Goal: Transaction & Acquisition: Purchase product/service

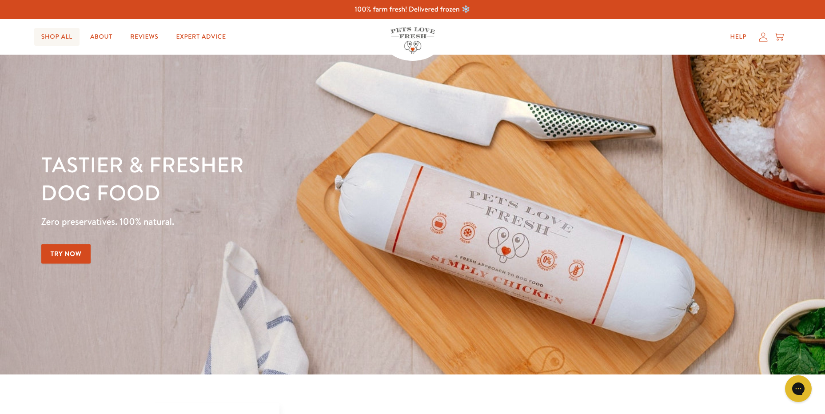
click at [51, 36] on link "Shop All" at bounding box center [56, 37] width 45 height 18
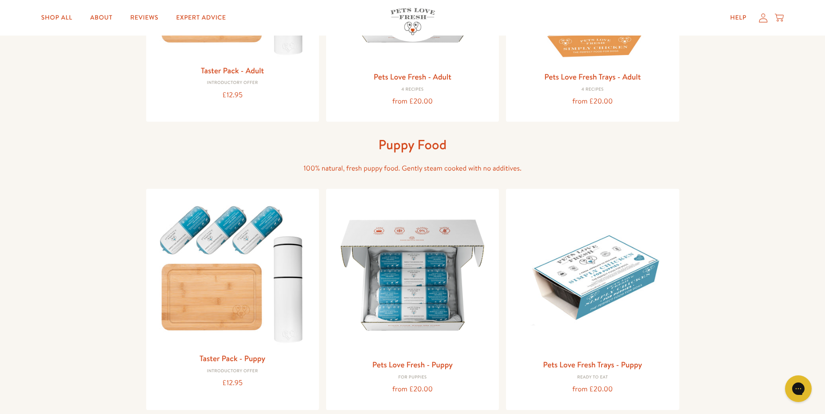
scroll to position [133, 0]
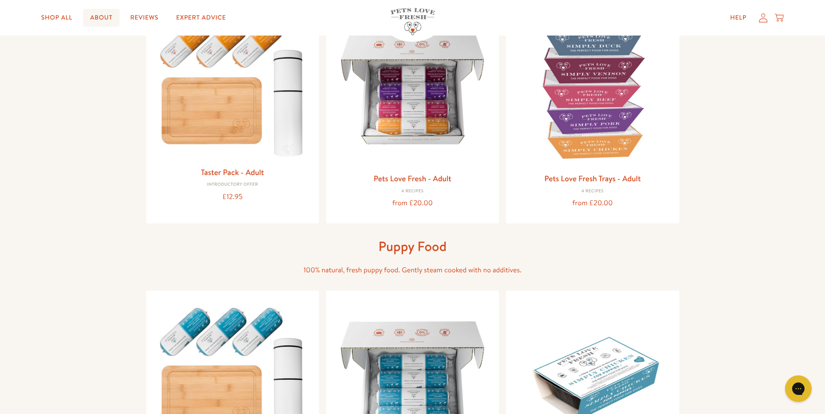
click at [108, 17] on link "About" at bounding box center [101, 18] width 36 height 18
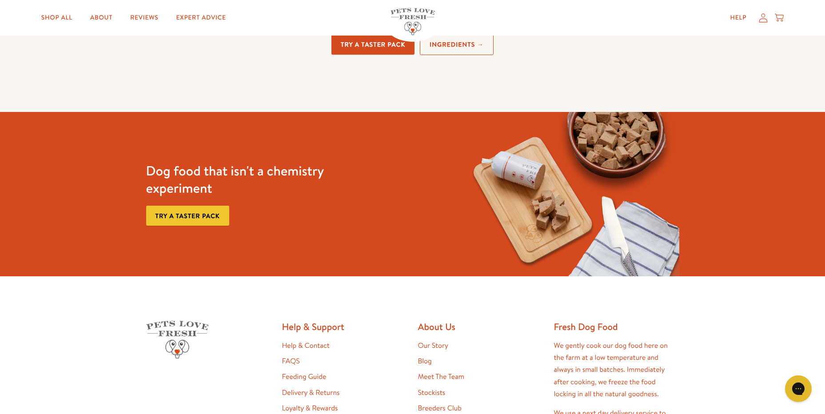
scroll to position [2266, 0]
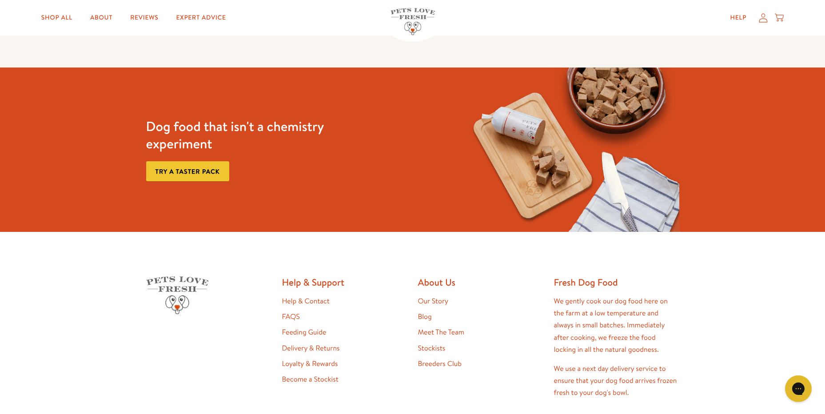
click at [292, 330] on link "Feeding Guide" at bounding box center [304, 333] width 44 height 10
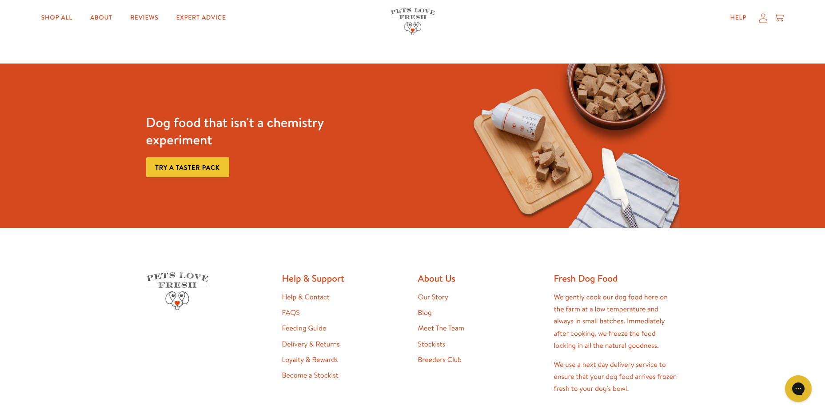
scroll to position [622, 0]
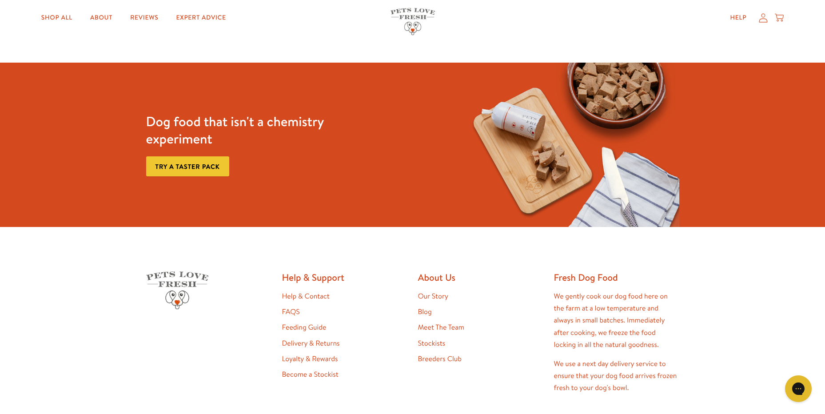
click at [323, 359] on link "Loyalty & Rewards" at bounding box center [310, 359] width 56 height 10
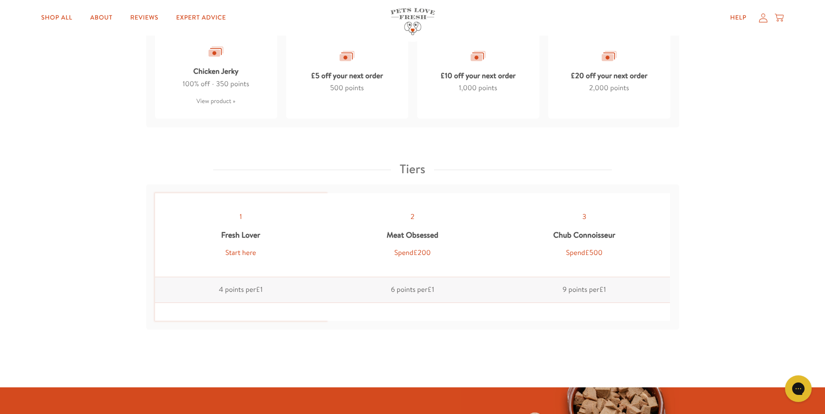
scroll to position [933, 0]
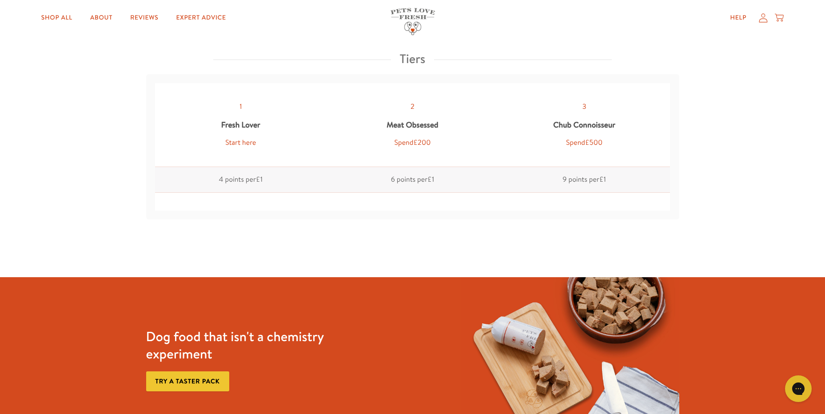
click at [187, 378] on link "Try a taster pack" at bounding box center [187, 382] width 83 height 20
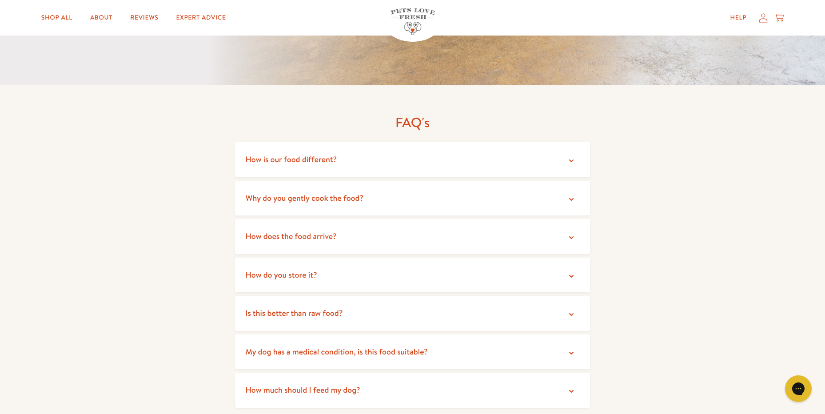
scroll to position [1644, 0]
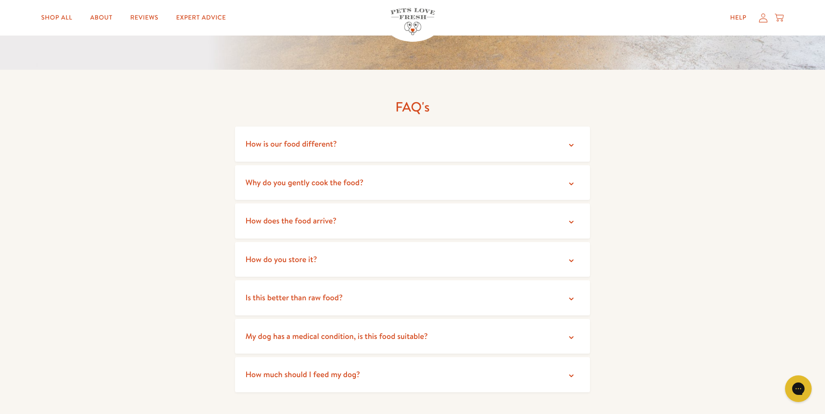
click at [570, 260] on icon at bounding box center [571, 261] width 4 height 3
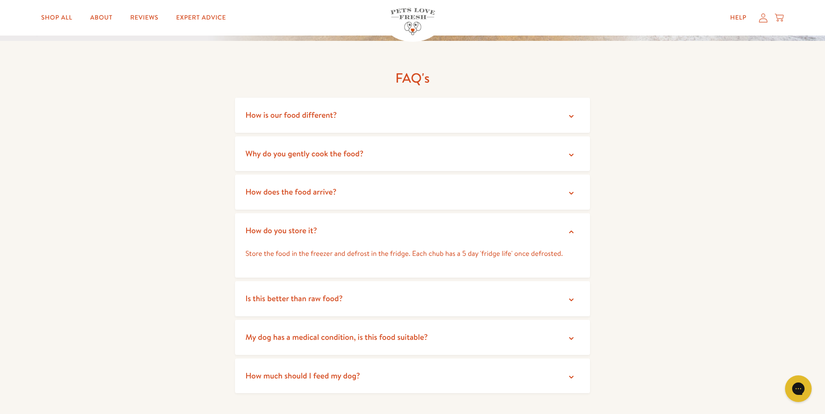
scroll to position [1689, 0]
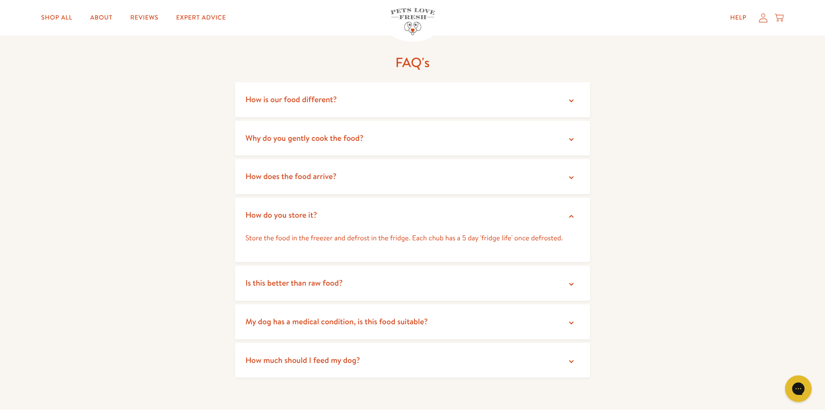
click at [571, 360] on icon at bounding box center [571, 361] width 4 height 3
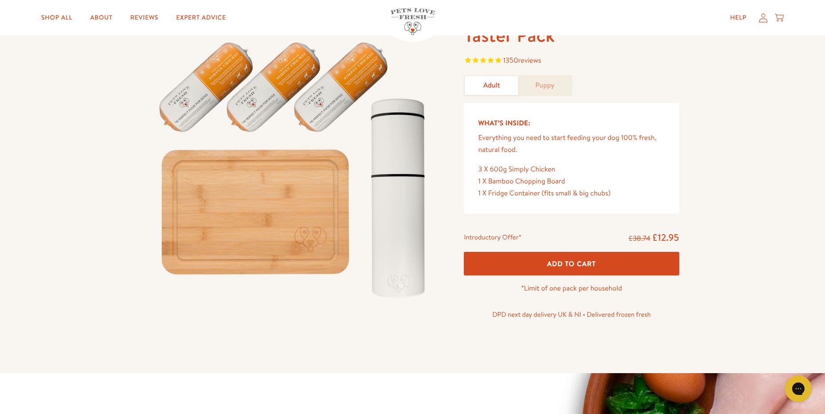
scroll to position [44, 0]
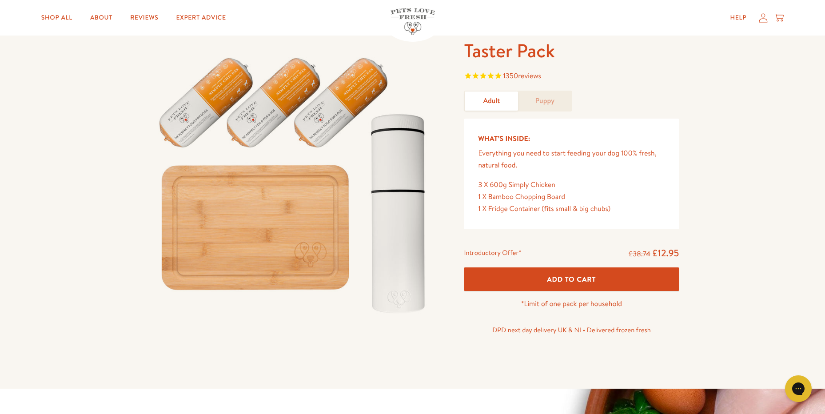
click at [573, 279] on span "Add To Cart" at bounding box center [571, 279] width 49 height 9
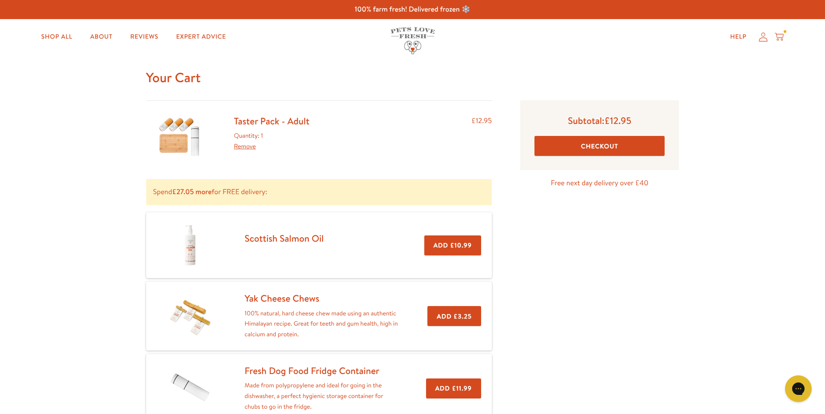
click at [610, 148] on button "Checkout" at bounding box center [600, 146] width 130 height 20
